Goal: Navigation & Orientation: Find specific page/section

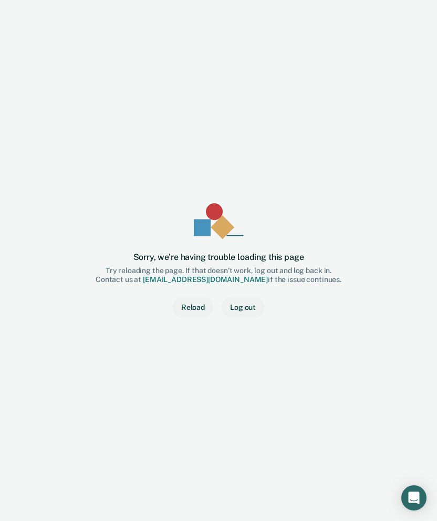
click at [379, 158] on div "Sorry, we’re having trouble loading this page Try reloading the page. If that d…" at bounding box center [218, 261] width 403 height 488
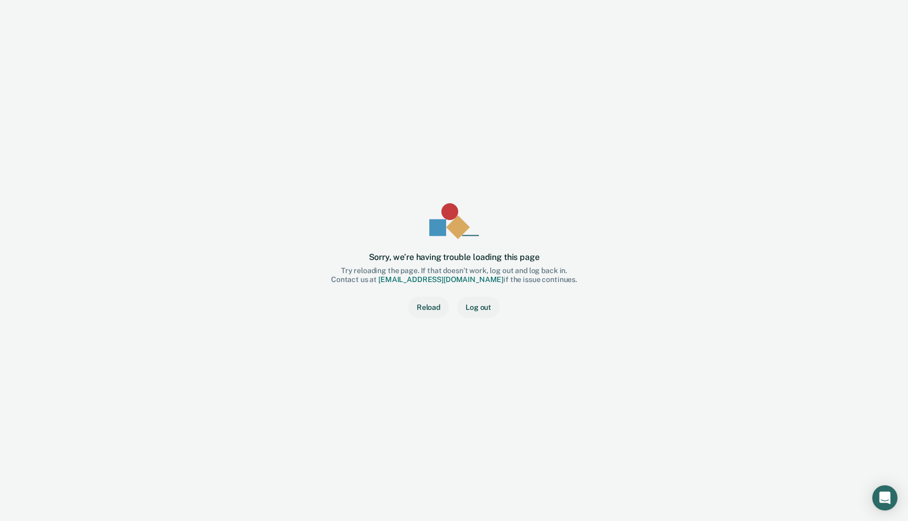
click at [437, 315] on button "Log out" at bounding box center [478, 307] width 43 height 21
